Goal: Navigation & Orientation: Find specific page/section

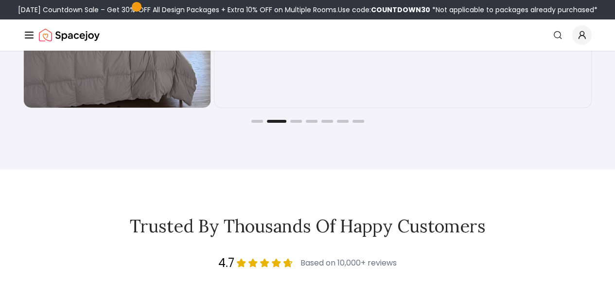
scroll to position [1508, 0]
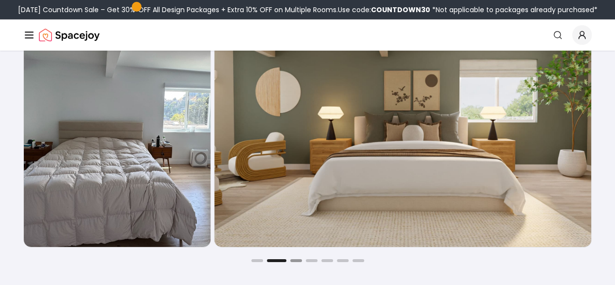
click at [296, 262] on button "Go to slide 3" at bounding box center [296, 260] width 12 height 3
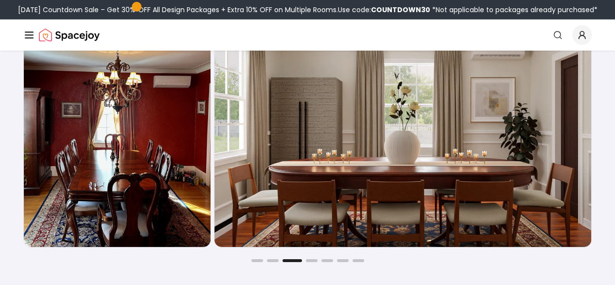
click at [317, 262] on div at bounding box center [307, 260] width 569 height 3
click at [316, 262] on button "Go to slide 4" at bounding box center [312, 260] width 12 height 3
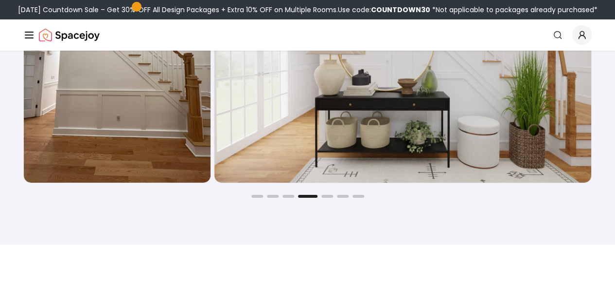
scroll to position [1605, 0]
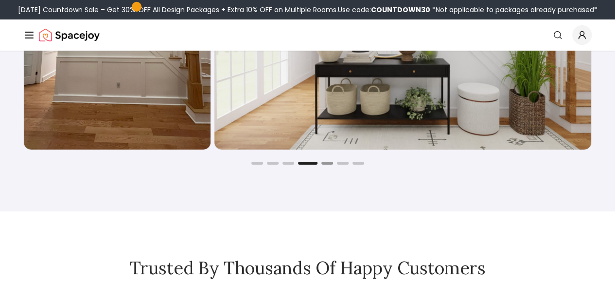
click at [328, 164] on button "Go to slide 5" at bounding box center [327, 162] width 12 height 3
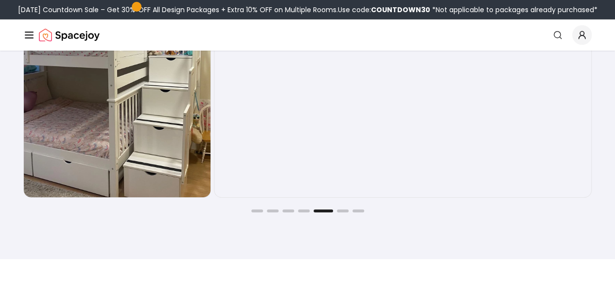
scroll to position [1556, 0]
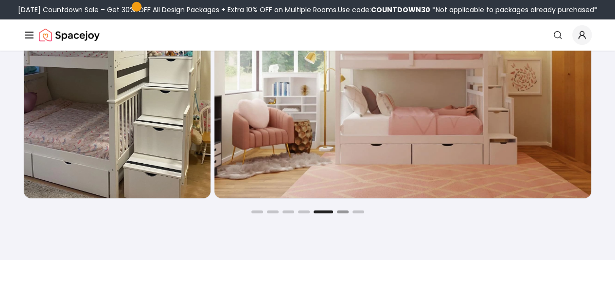
click at [338, 213] on button "Go to slide 6" at bounding box center [343, 211] width 12 height 3
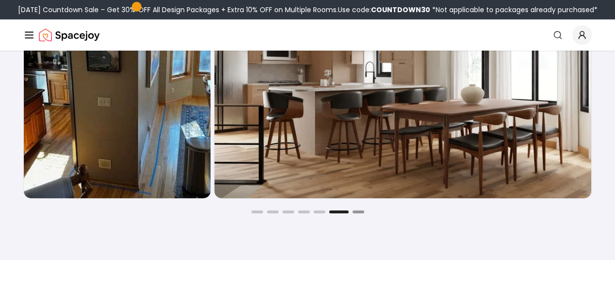
click at [355, 213] on button "Go to slide 7" at bounding box center [359, 211] width 12 height 3
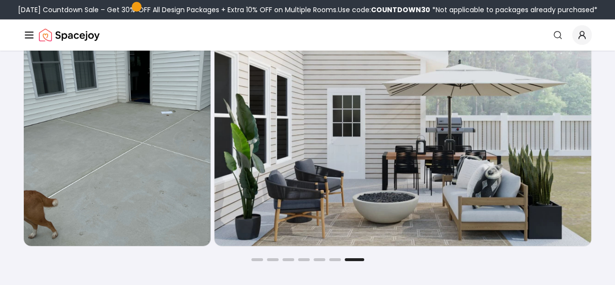
scroll to position [1508, 0]
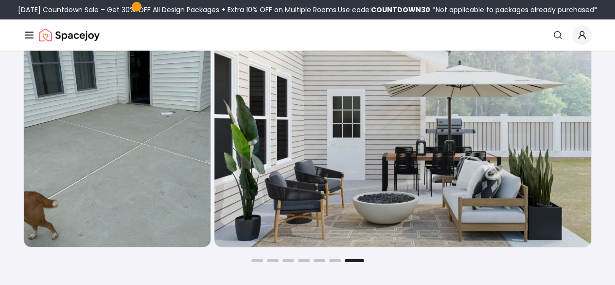
click at [0, 0] on link "AI Design" at bounding box center [0, 0] width 0 height 0
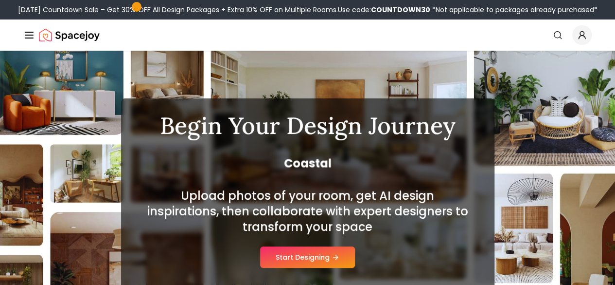
scroll to position [49, 0]
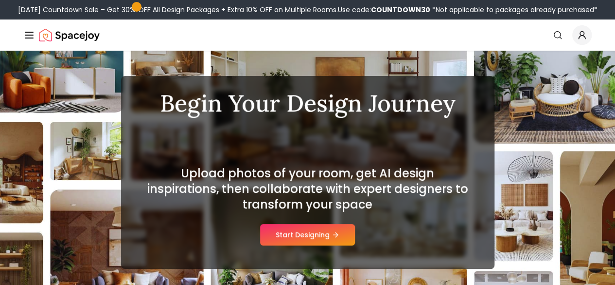
click at [0, 0] on div "Room Designs" at bounding box center [0, 0] width 0 height 0
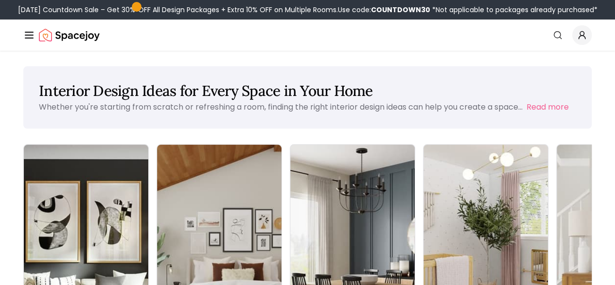
click at [0, 0] on link "AI Design" at bounding box center [0, 0] width 0 height 0
